Goal: Check status

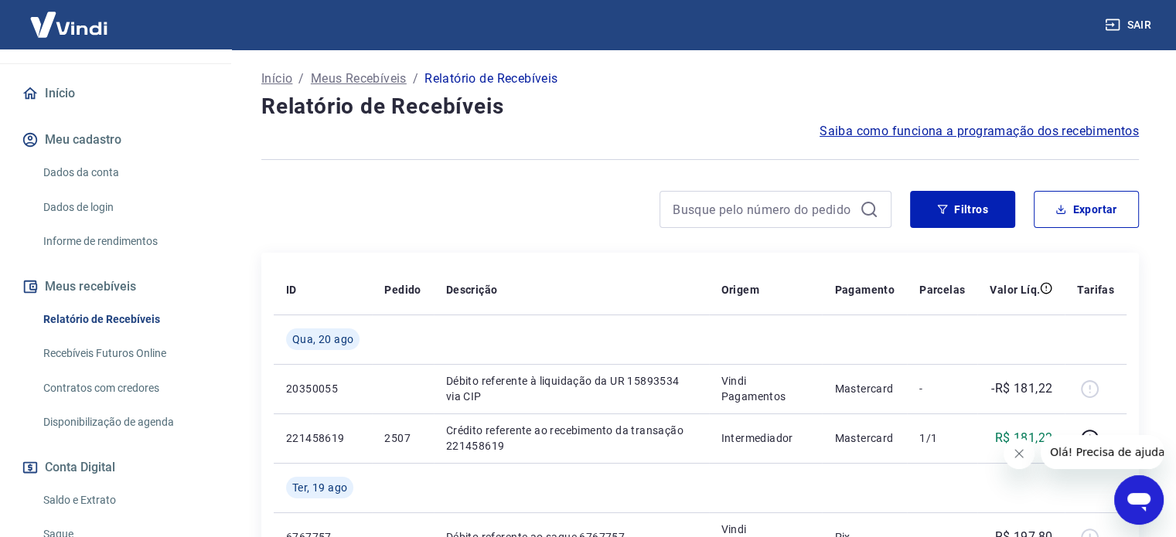
scroll to position [232, 0]
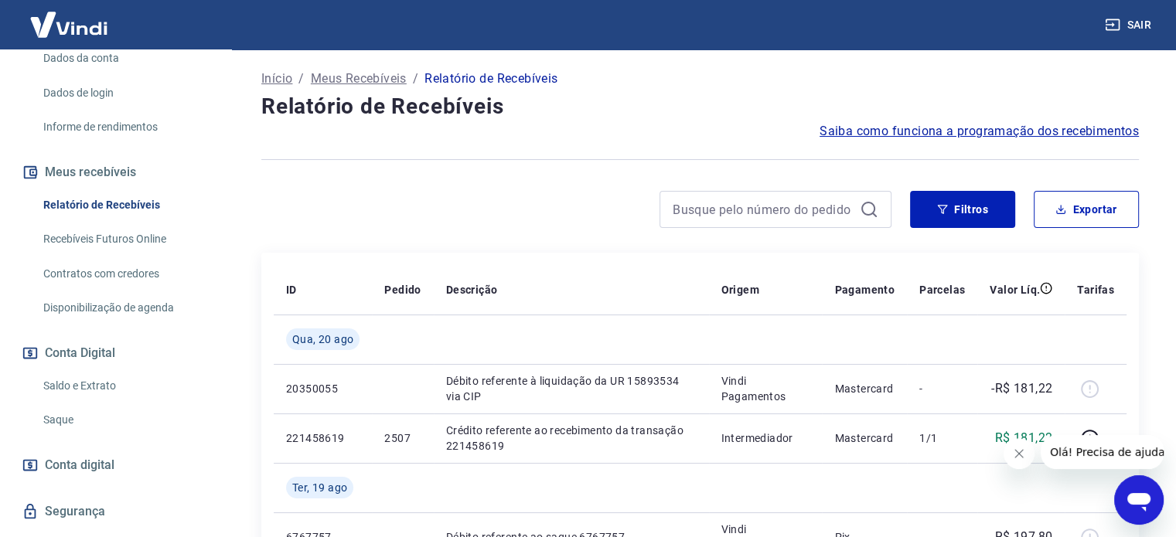
click at [111, 392] on link "Saldo e Extrato" at bounding box center [125, 386] width 176 height 32
